Goal: Information Seeking & Learning: Learn about a topic

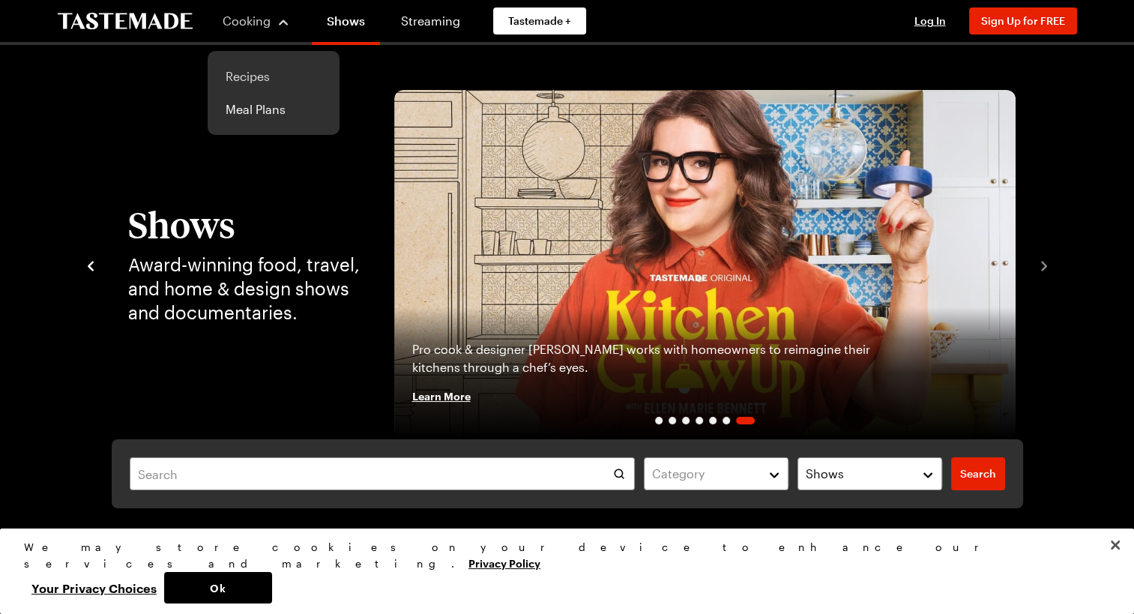
click at [248, 79] on link "Recipes" at bounding box center [274, 76] width 114 height 33
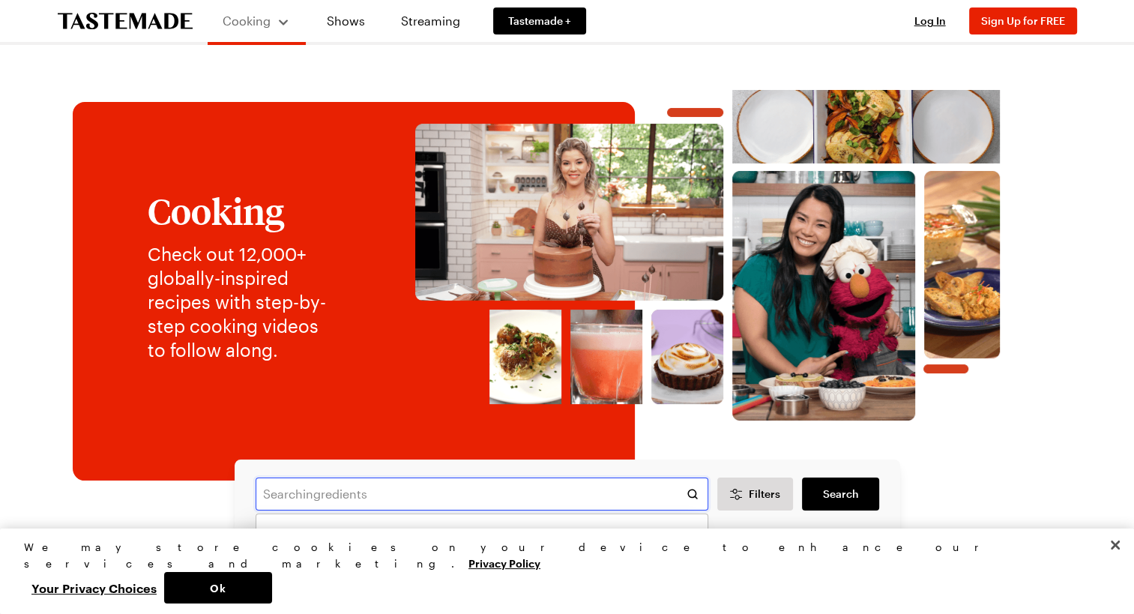
click at [368, 505] on input "text" at bounding box center [482, 493] width 453 height 33
click at [327, 540] on span "hot chicken" at bounding box center [301, 535] width 67 height 18
type input "hot chicken"
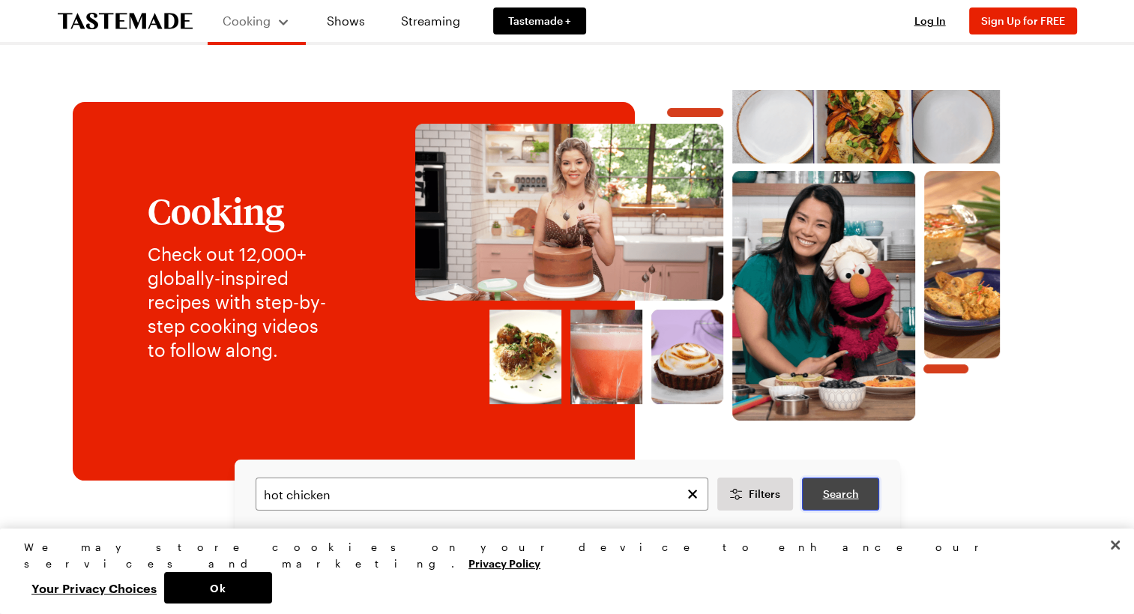
click at [848, 492] on span "Search" at bounding box center [840, 493] width 36 height 15
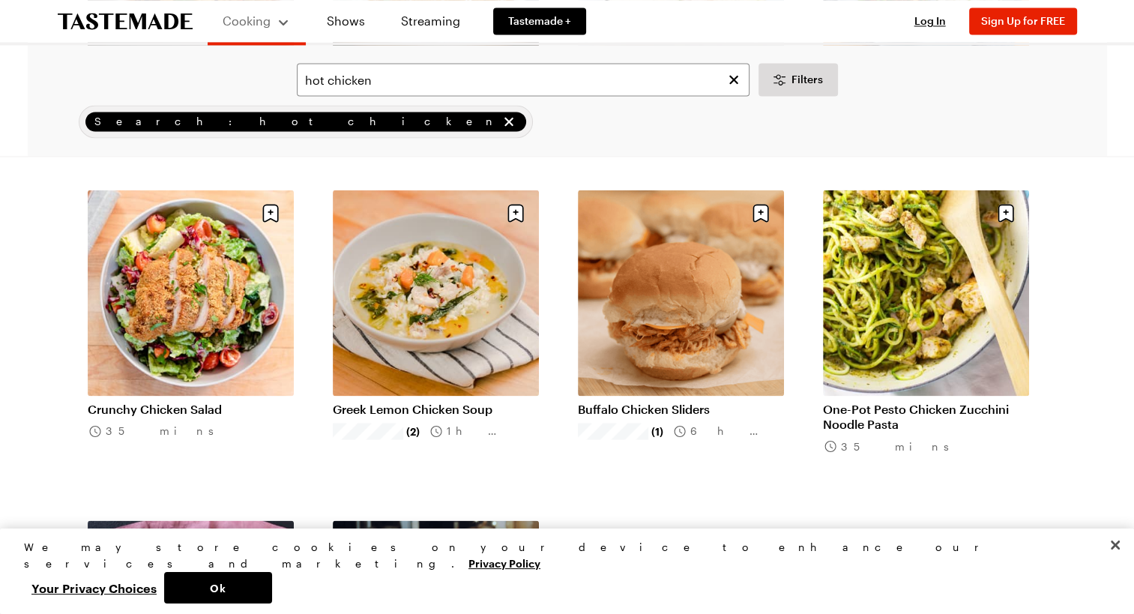
scroll to position [2398, 0]
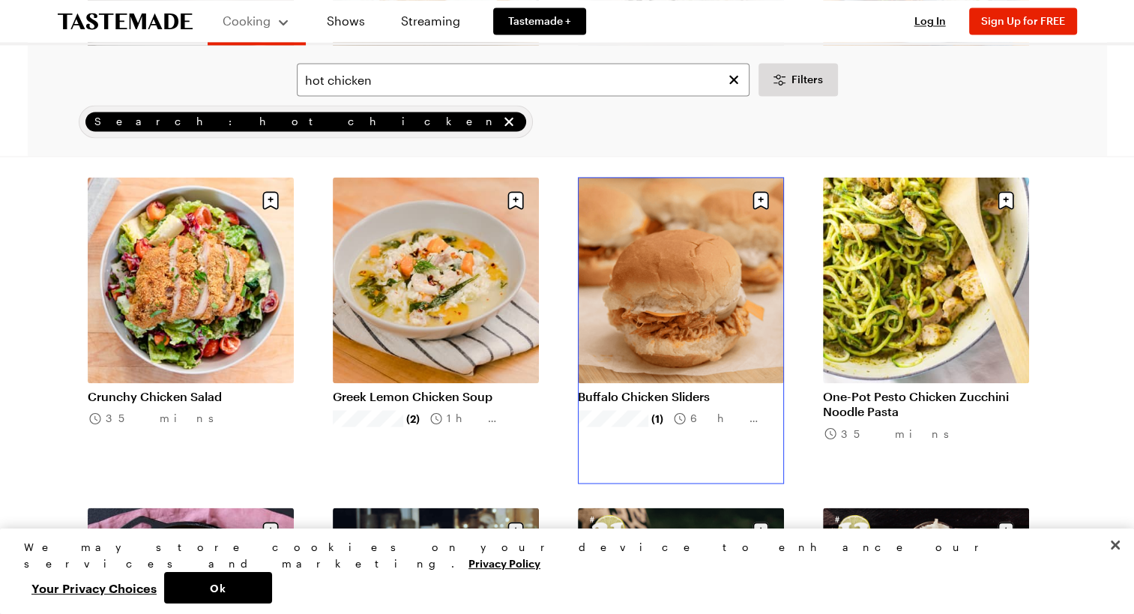
click at [701, 389] on link "Buffalo Chicken Sliders" at bounding box center [681, 396] width 206 height 15
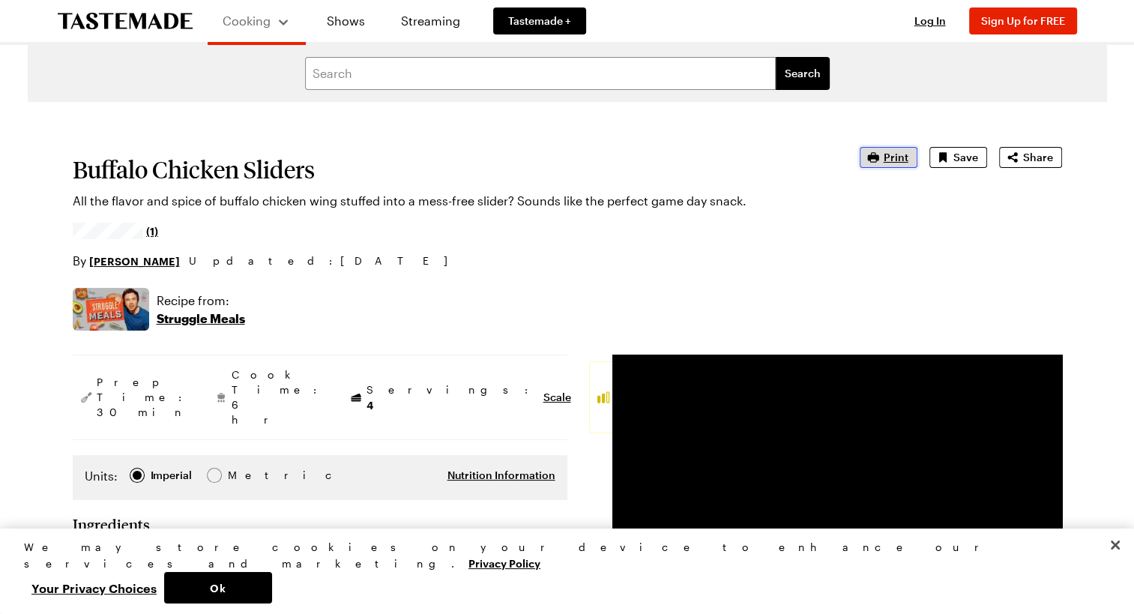
click at [897, 155] on span "Print" at bounding box center [896, 157] width 25 height 15
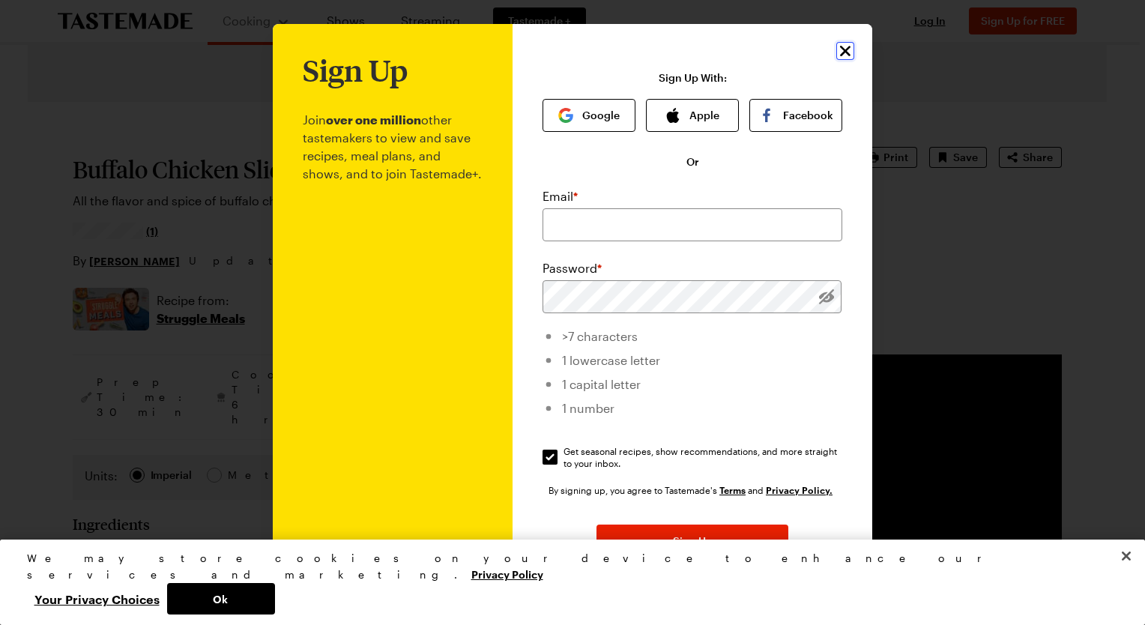
click at [840, 49] on icon "Close" at bounding box center [845, 51] width 10 height 10
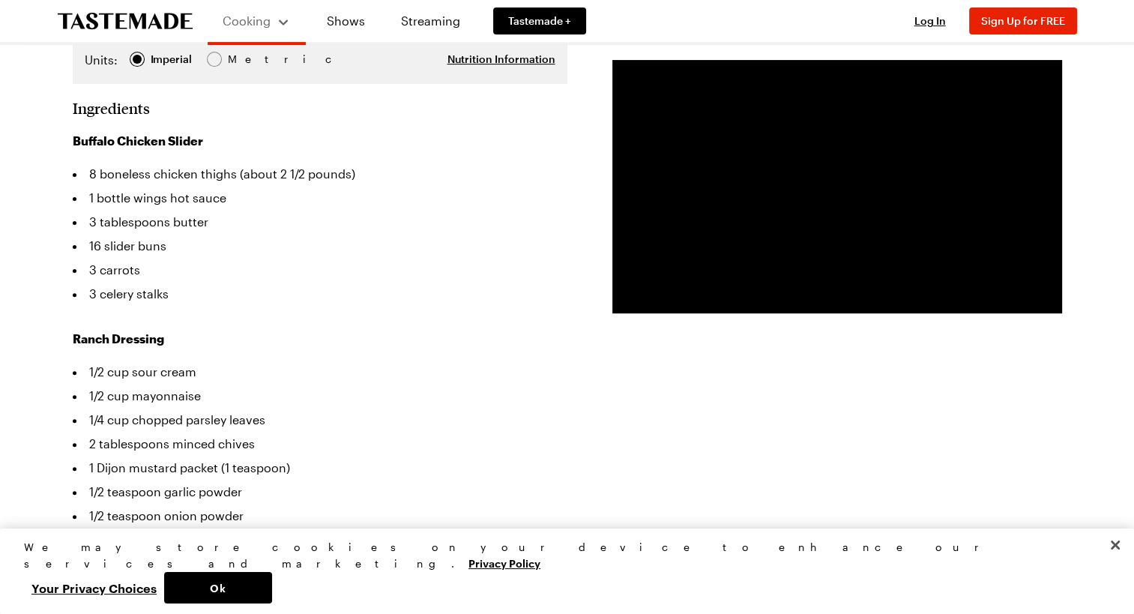
scroll to position [450, 0]
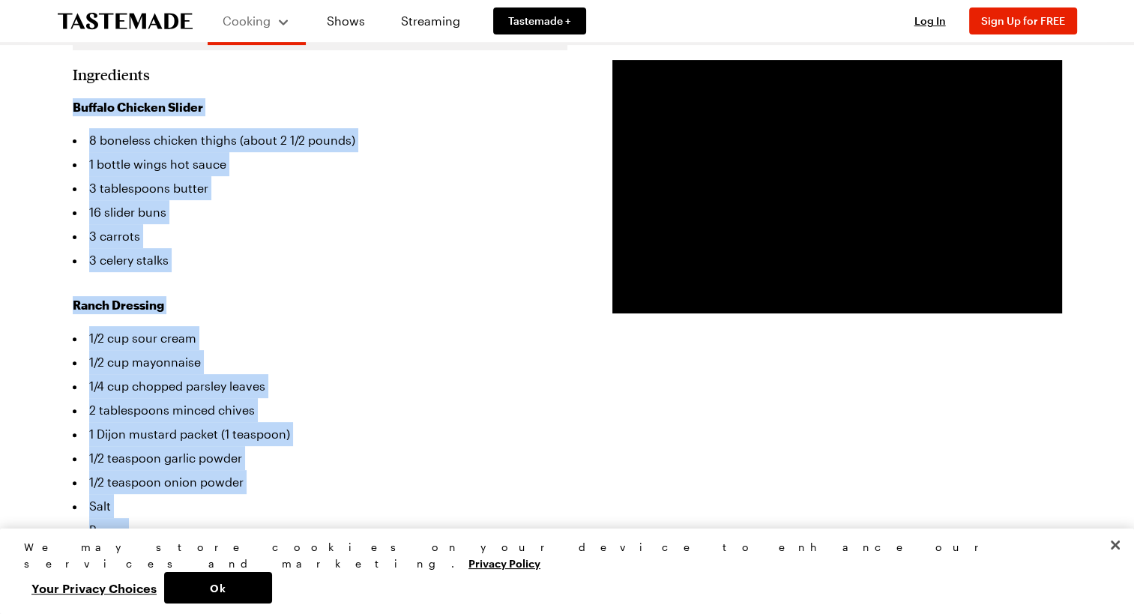
drag, startPoint x: 22, startPoint y: 55, endPoint x: 402, endPoint y: 492, distance: 579.0
drag, startPoint x: 402, startPoint y: 492, endPoint x: 360, endPoint y: 307, distance: 189.2
copy div "Buffalo Chicken Slider 8 boneless chicken thighs (about 2 1/2 pounds) 1 bottle …"
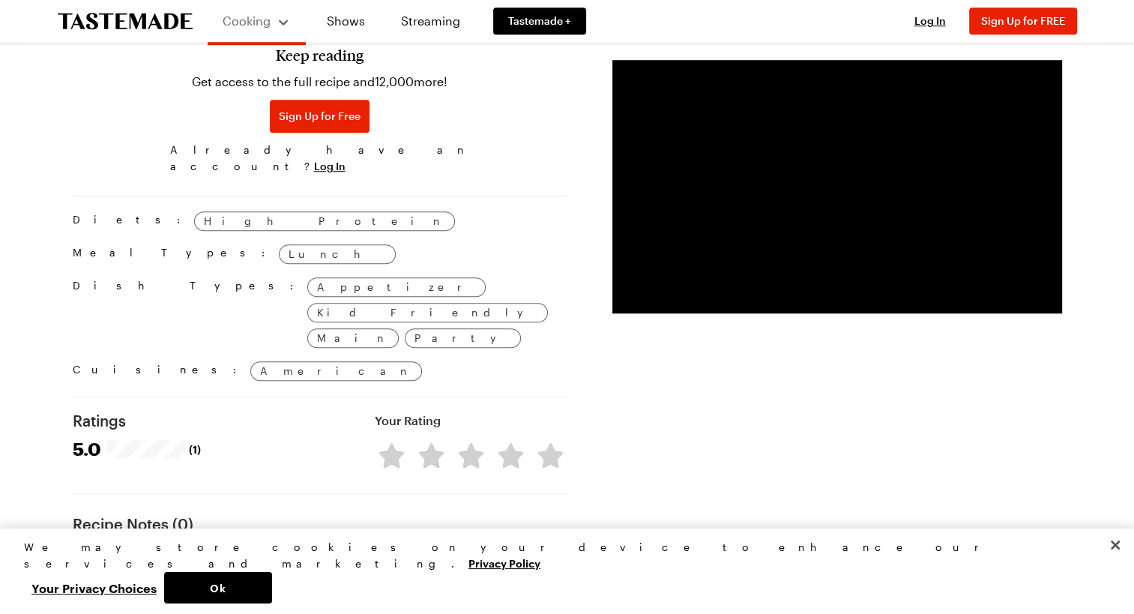
scroll to position [1199, 0]
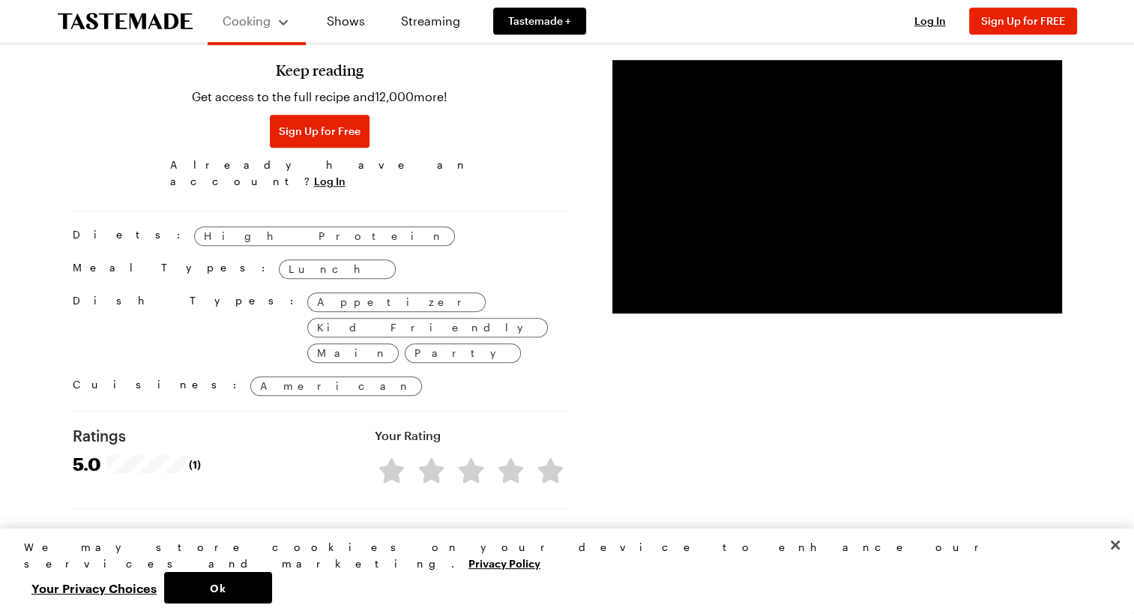
click at [190, 456] on span "(1)" at bounding box center [195, 463] width 12 height 15
click at [79, 453] on span "5.0" at bounding box center [87, 463] width 28 height 21
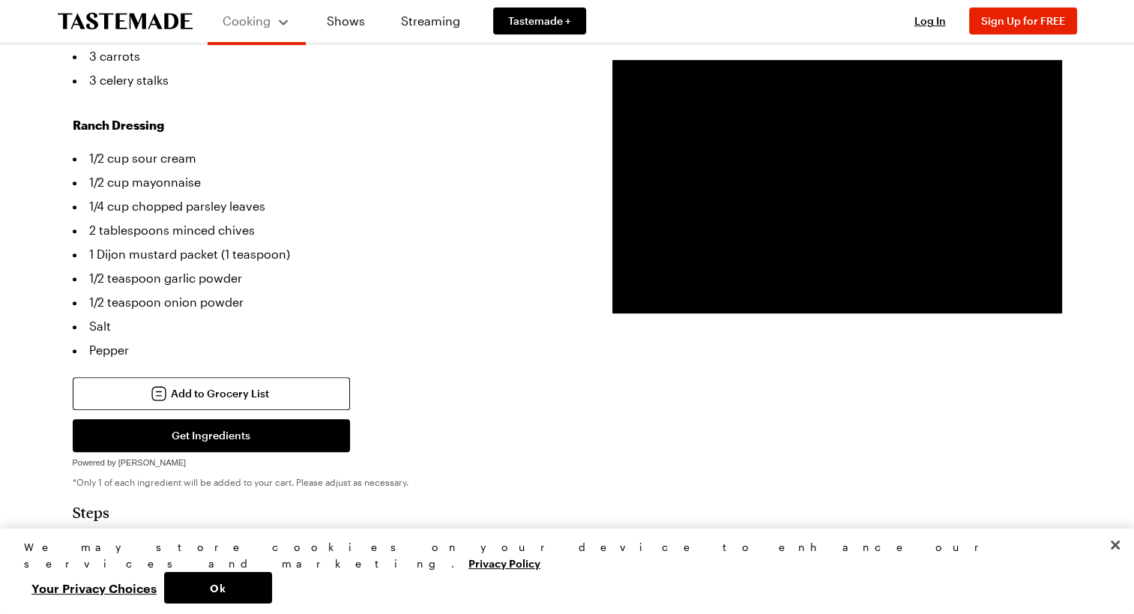
scroll to position [450, 0]
